Goal: Transaction & Acquisition: Purchase product/service

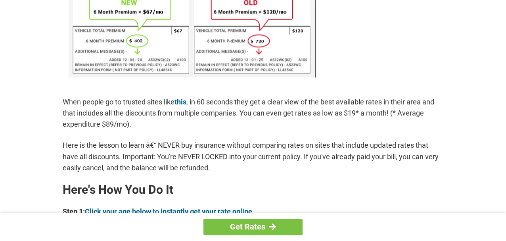
scroll to position [567, 0]
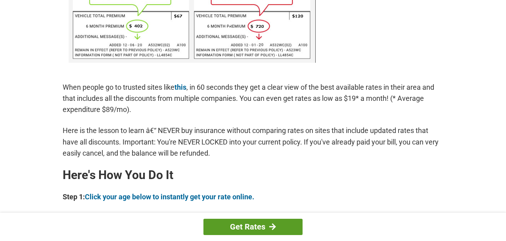
click at [235, 226] on link "Get Rates" at bounding box center [253, 227] width 99 height 16
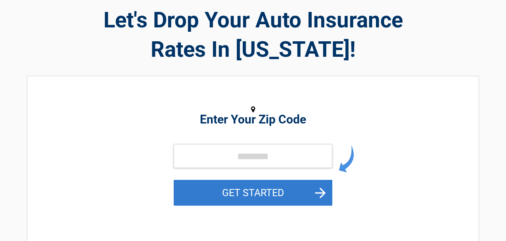
scroll to position [81, 0]
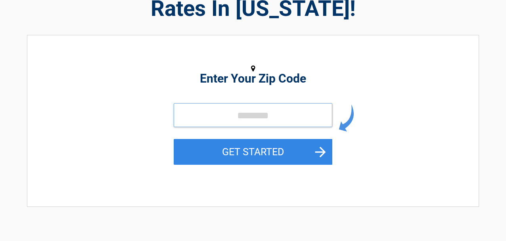
click at [204, 117] on input "tel" at bounding box center [253, 115] width 159 height 24
click at [188, 117] on input "tel" at bounding box center [253, 115] width 159 height 24
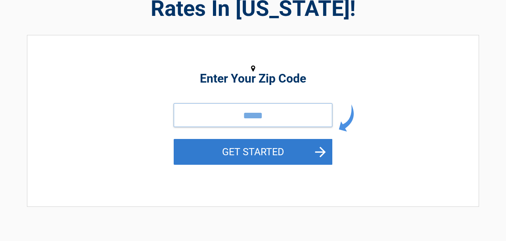
type input "*****"
click at [189, 143] on button "GET STARTED" at bounding box center [253, 152] width 159 height 26
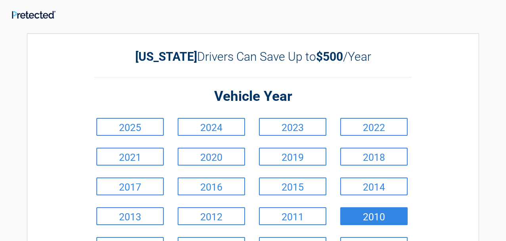
click at [359, 215] on link "2010" at bounding box center [373, 216] width 67 height 18
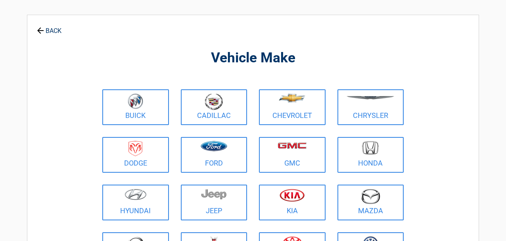
scroll to position [40, 0]
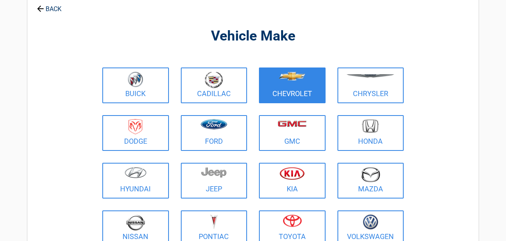
click at [316, 85] on figure at bounding box center [292, 80] width 57 height 18
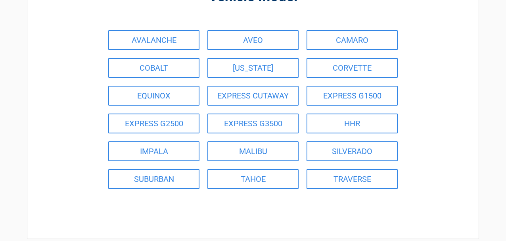
scroll to position [81, 0]
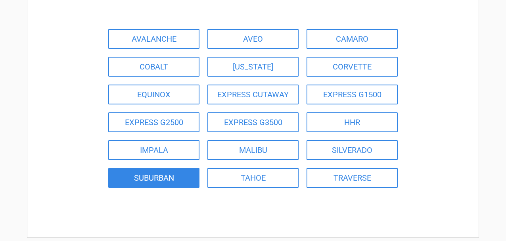
click at [185, 179] on link "SUBURBAN" at bounding box center [153, 178] width 91 height 20
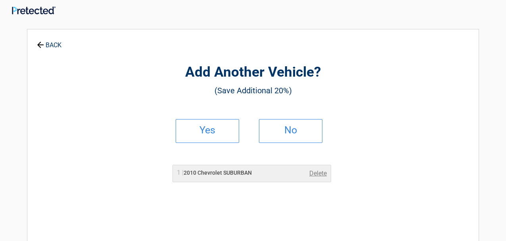
scroll to position [0, 0]
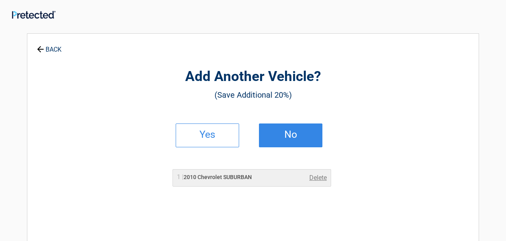
click at [269, 139] on link "No" at bounding box center [290, 135] width 63 height 24
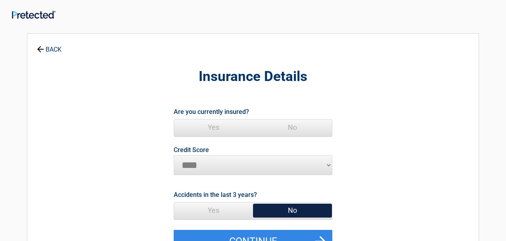
click at [222, 129] on span "Yes" at bounding box center [213, 127] width 79 height 16
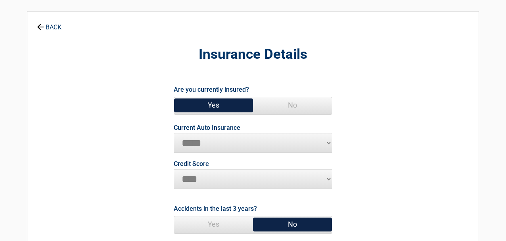
scroll to position [40, 0]
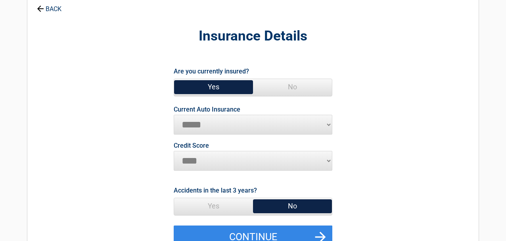
click at [174, 151] on select "********* **** ******* ****" at bounding box center [253, 161] width 159 height 20
select select "*********"
click option "*********" at bounding box center [0, 0] width 0 height 0
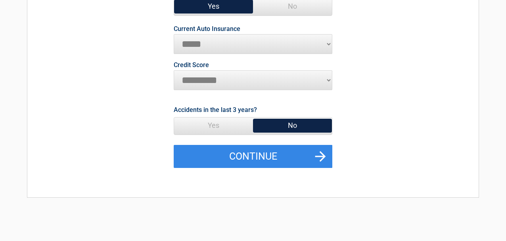
scroll to position [121, 0]
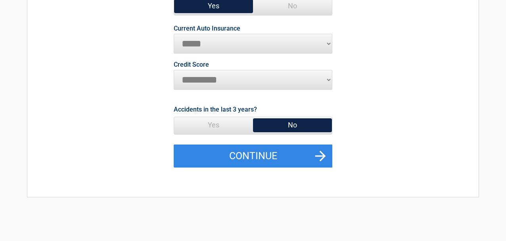
click at [270, 121] on span "No" at bounding box center [292, 125] width 79 height 16
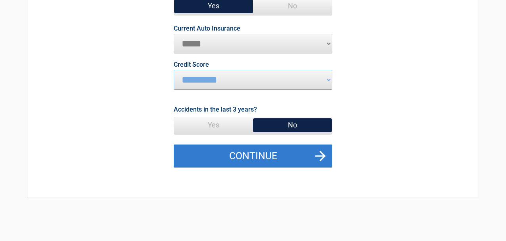
click at [292, 160] on button "Continue" at bounding box center [253, 155] width 159 height 23
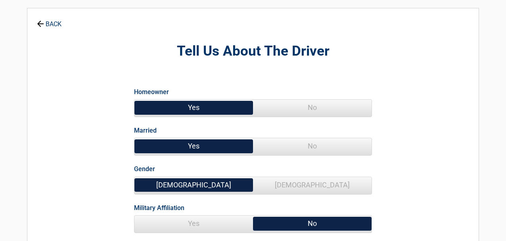
scroll to position [40, 0]
